Goal: Check status: Check status

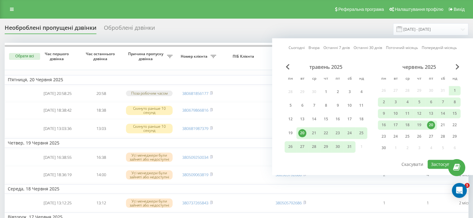
click at [431, 125] on div "20" at bounding box center [431, 125] width 8 height 8
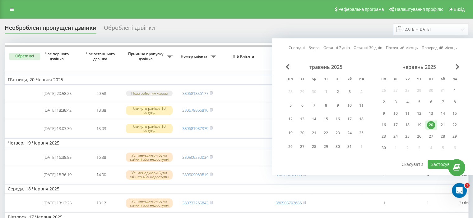
click at [455, 68] on div "червень 2025" at bounding box center [418, 67] width 83 height 6
click at [454, 68] on div "червень 2025" at bounding box center [418, 67] width 83 height 6
click at [458, 66] on span "Next Month" at bounding box center [457, 67] width 4 height 6
click at [459, 66] on span "Next Month" at bounding box center [457, 67] width 4 height 6
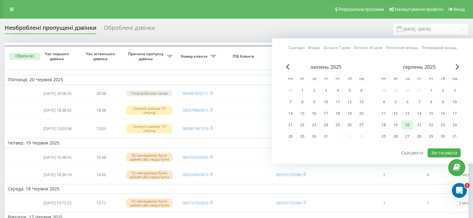
click at [407, 123] on div "20" at bounding box center [407, 125] width 8 height 8
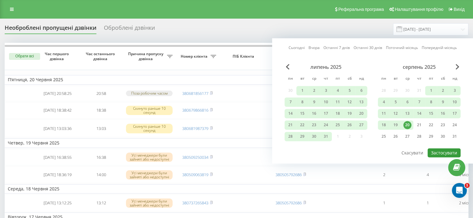
click at [442, 150] on button "Застосувати" at bounding box center [443, 153] width 33 height 9
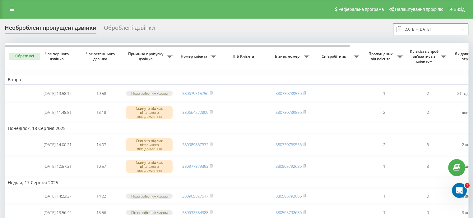
click at [433, 30] on input "[DATE] - [DATE]" at bounding box center [430, 29] width 75 height 12
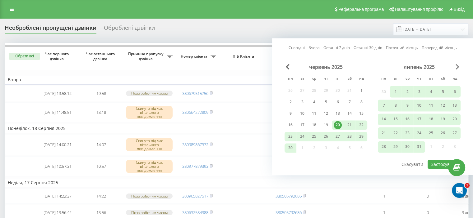
click at [458, 65] on span "Next Month" at bounding box center [457, 67] width 4 height 6
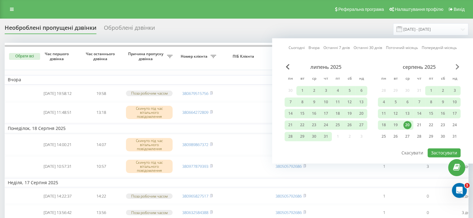
click at [457, 66] on span "Next Month" at bounding box center [457, 67] width 4 height 6
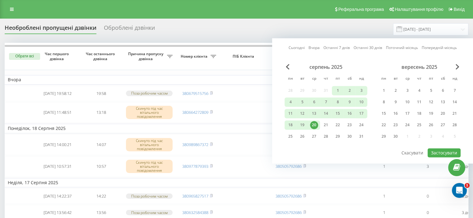
click at [313, 124] on div "20" at bounding box center [314, 125] width 8 height 8
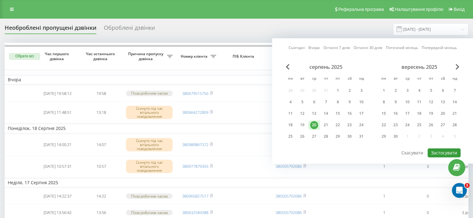
click at [444, 149] on button "Застосувати" at bounding box center [443, 153] width 33 height 9
type input "[DATE] - [DATE]"
